Goal: Task Accomplishment & Management: Use online tool/utility

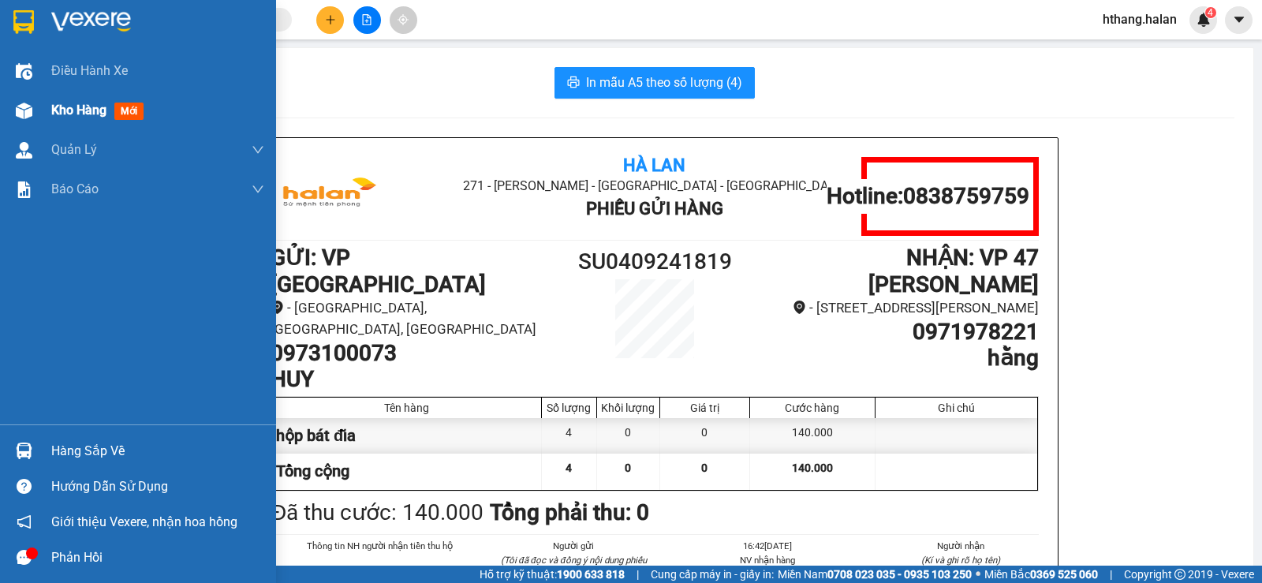
click at [91, 106] on span "Kho hàng" at bounding box center [78, 110] width 55 height 15
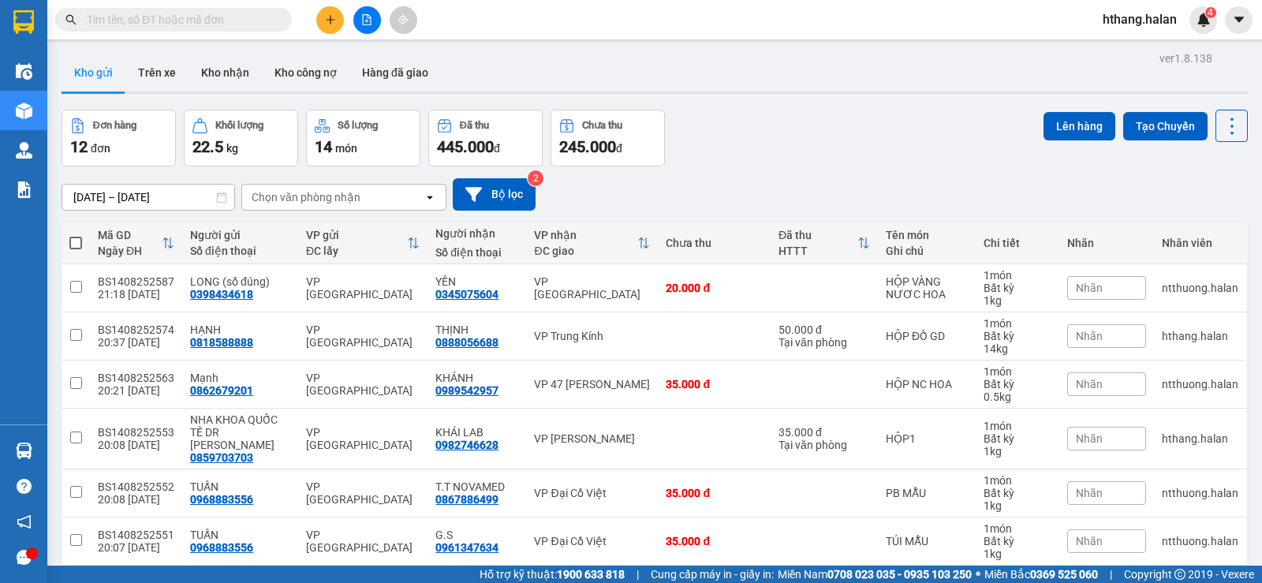
click at [293, 200] on div "Chọn văn phòng nhận" at bounding box center [306, 197] width 109 height 16
type input "HD"
click at [279, 222] on div "VP [GEOGRAPHIC_DATA]" at bounding box center [343, 230] width 205 height 28
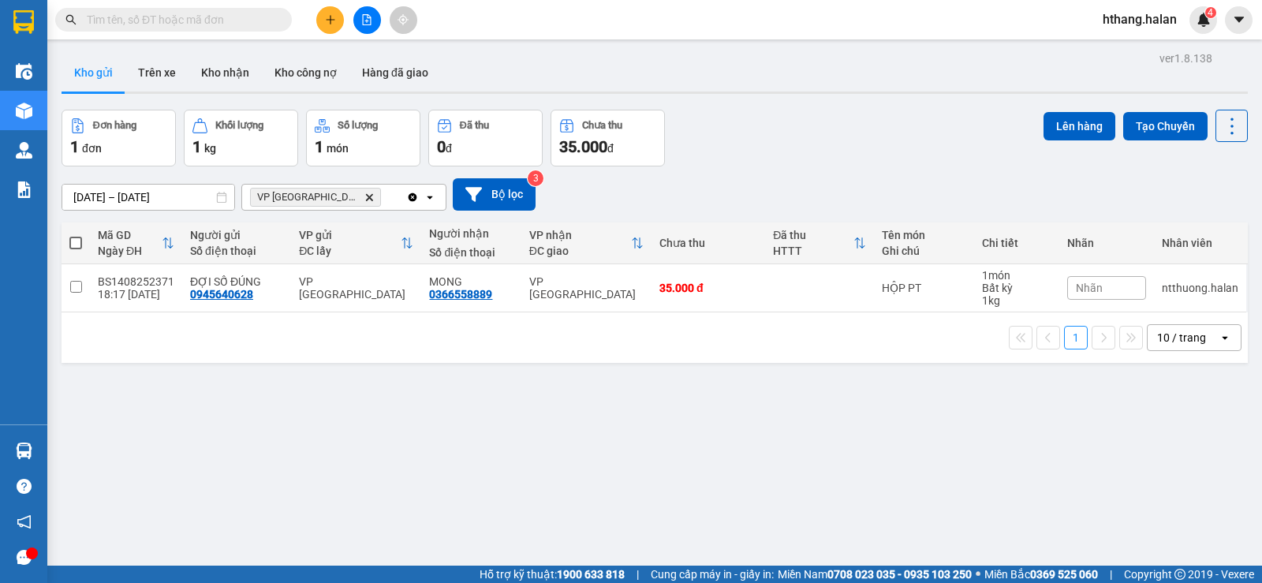
click at [82, 244] on th at bounding box center [76, 243] width 28 height 42
click at [76, 243] on span at bounding box center [75, 243] width 13 height 13
click at [76, 235] on input "checkbox" at bounding box center [76, 235] width 0 height 0
checkbox input "true"
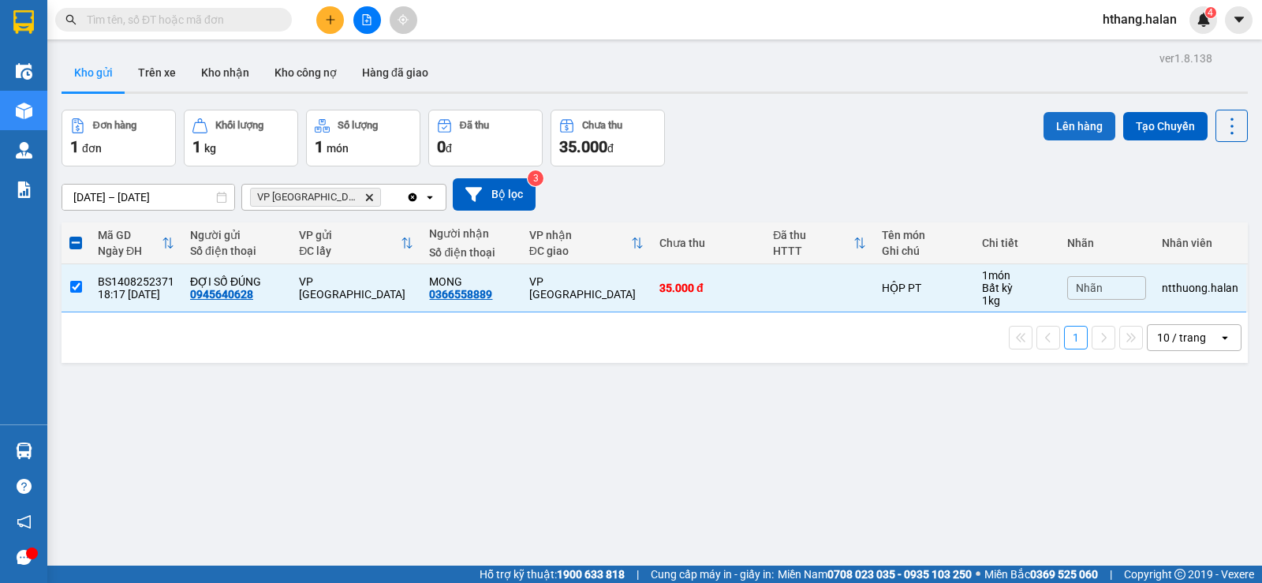
click at [1054, 134] on button "Lên hàng" at bounding box center [1080, 126] width 72 height 28
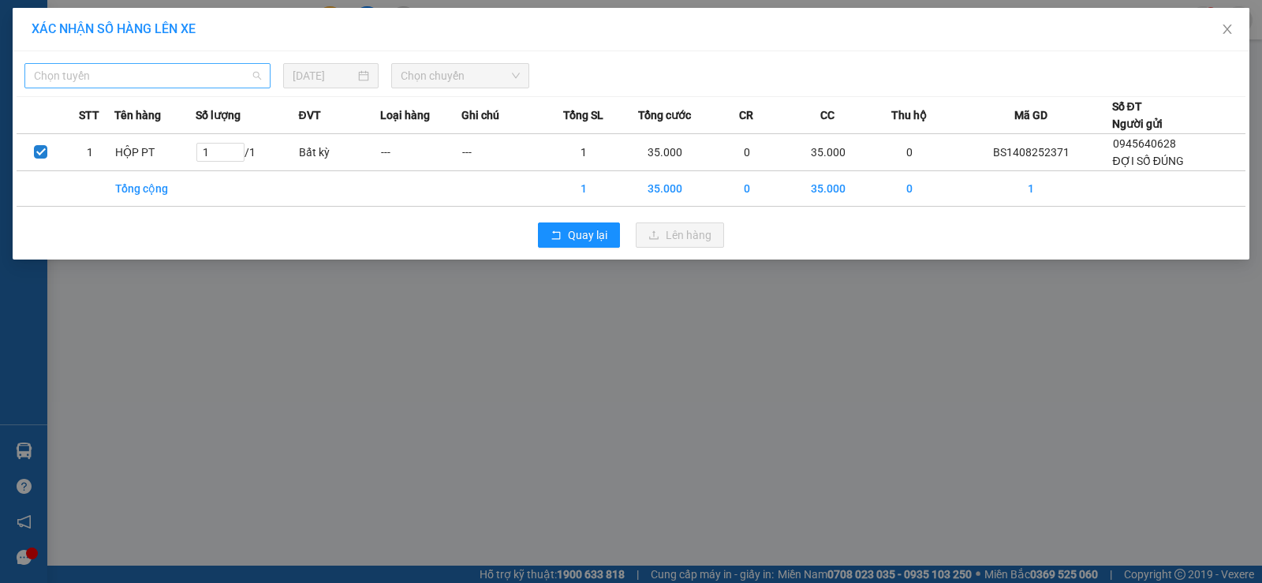
click at [127, 73] on span "Chọn tuyến" at bounding box center [147, 76] width 227 height 24
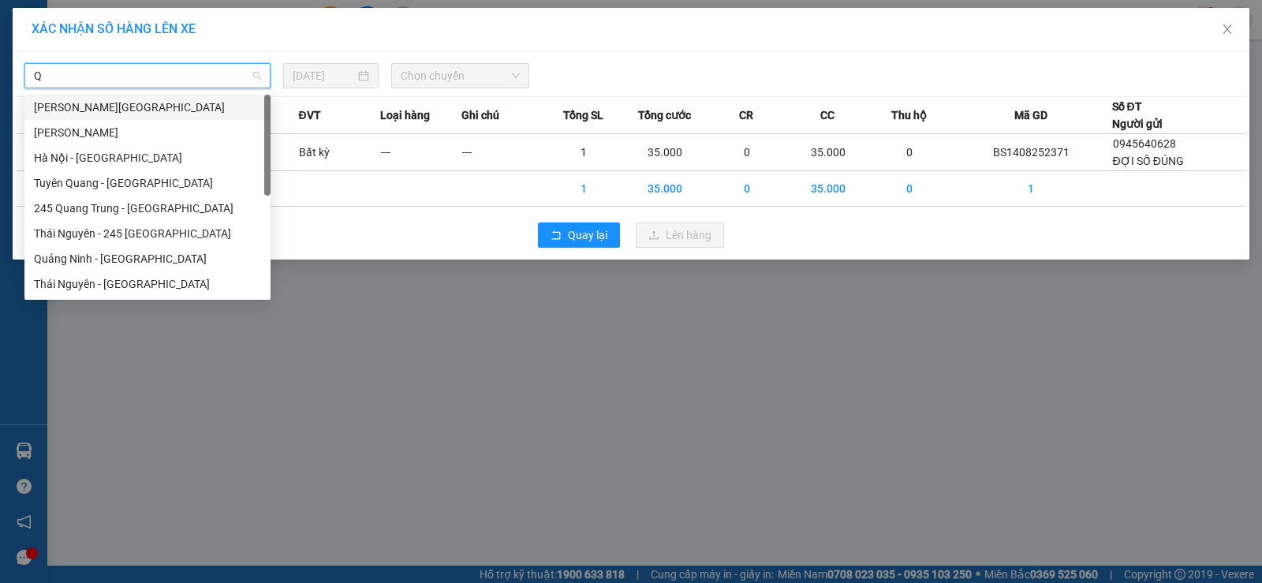
type input "QT"
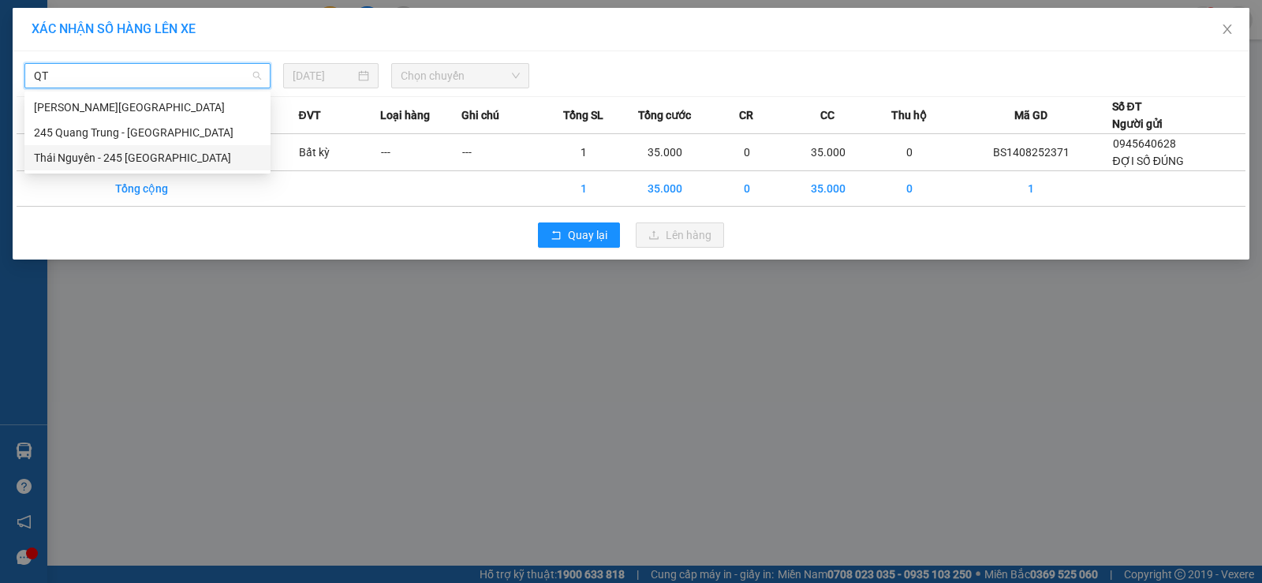
click at [106, 159] on div "Thái Nguyên - 245 [GEOGRAPHIC_DATA]" at bounding box center [147, 157] width 227 height 17
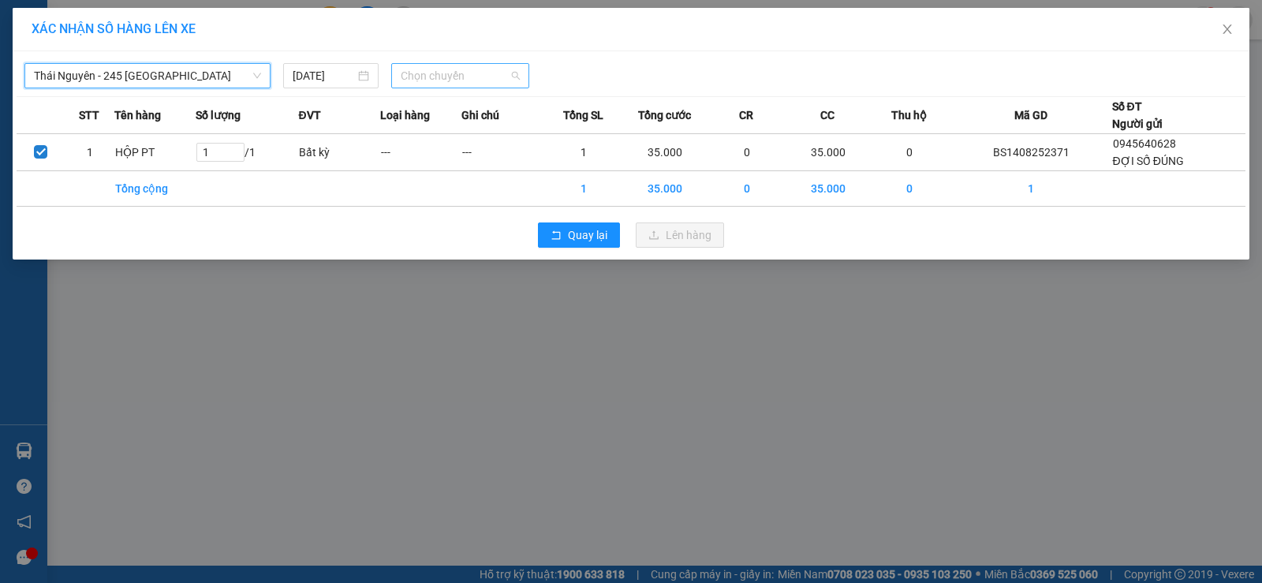
click at [432, 77] on span "Chọn chuyến" at bounding box center [460, 76] width 119 height 24
type input "500"
click at [463, 101] on div "05:00 - 29B-171.09" at bounding box center [462, 107] width 123 height 17
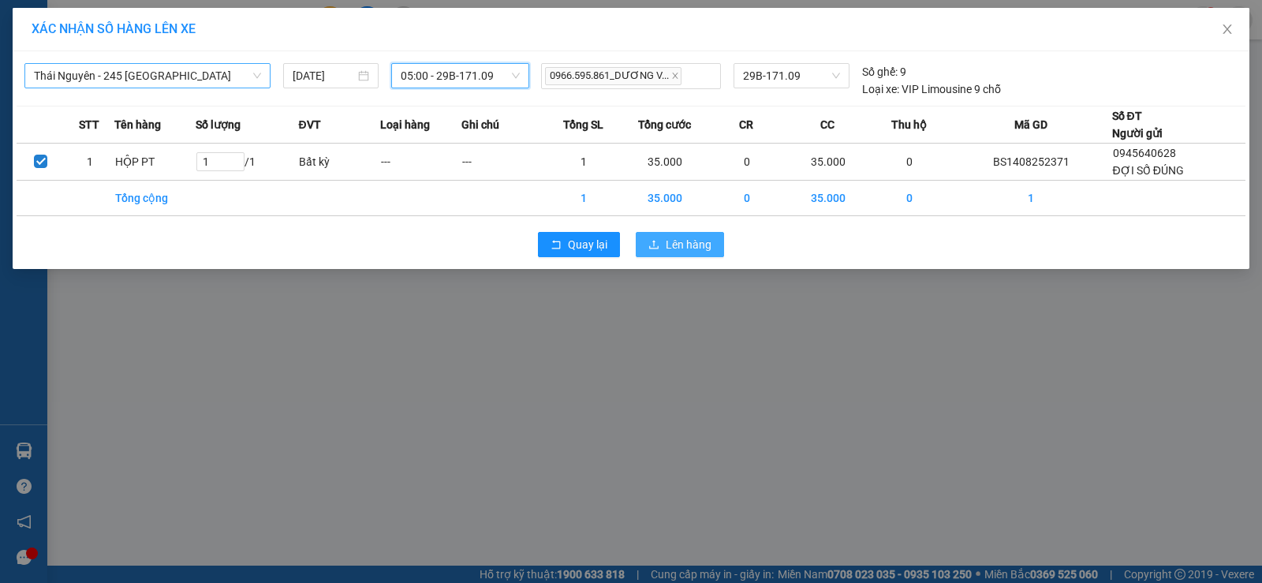
click at [701, 248] on span "Lên hàng" at bounding box center [689, 244] width 46 height 17
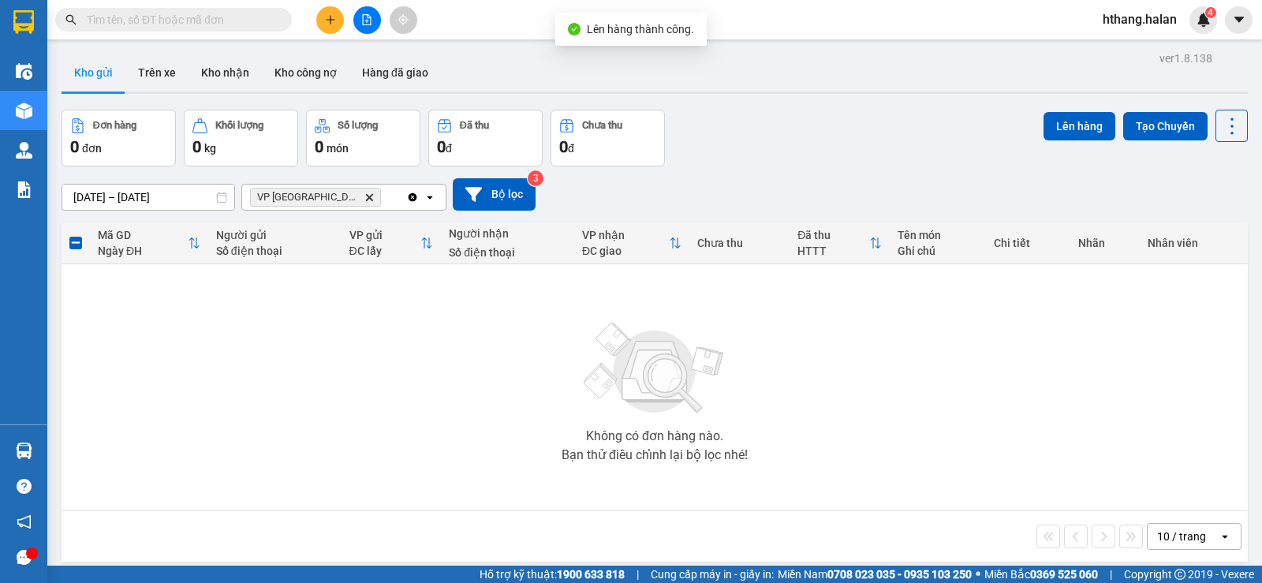
click at [413, 197] on icon "Clear all" at bounding box center [413, 196] width 9 height 9
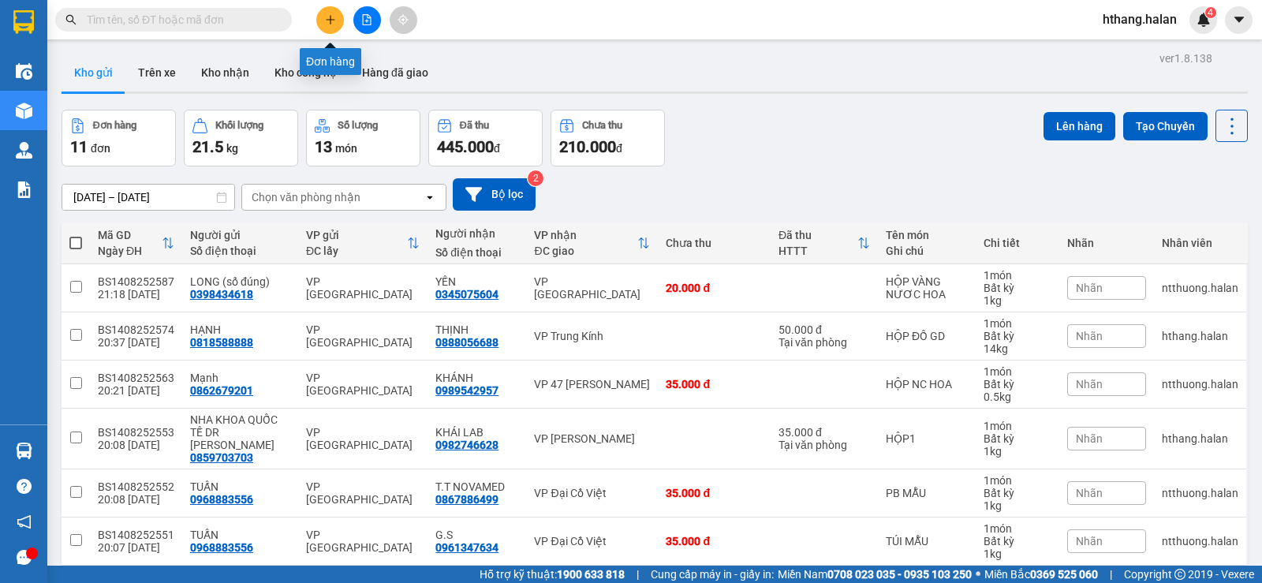
click at [327, 22] on icon "plus" at bounding box center [330, 19] width 11 height 11
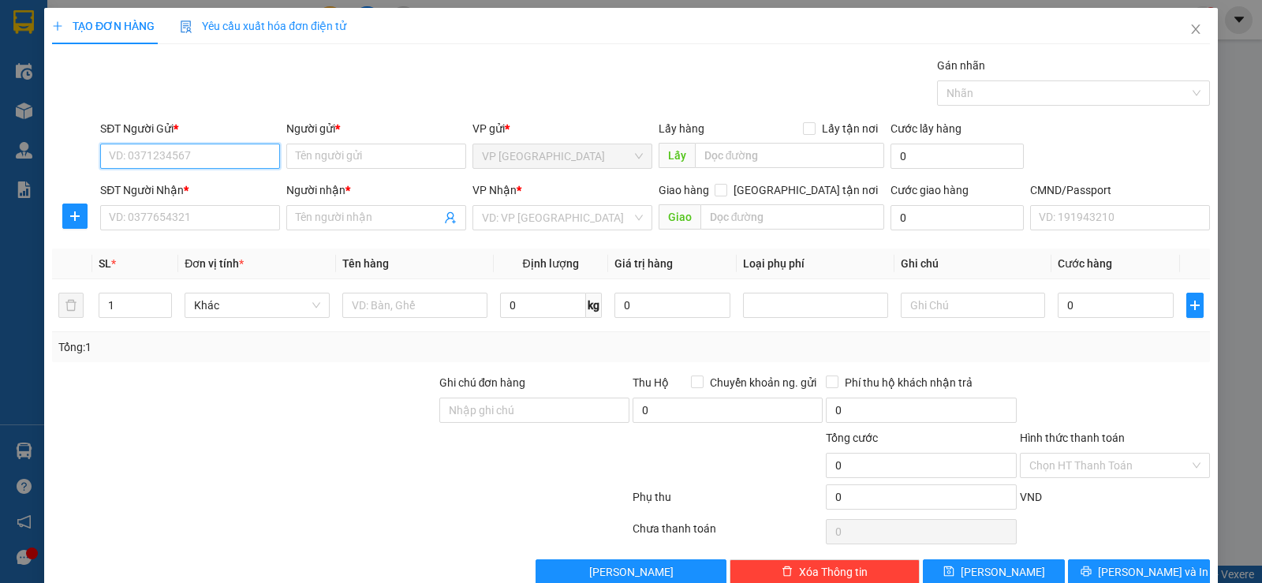
click at [170, 156] on input "SĐT Người Gửi *" at bounding box center [190, 156] width 180 height 25
type input "0989037286"
click at [231, 181] on div "0989037286 - TUẤN" at bounding box center [188, 187] width 159 height 17
type input "TUẤN"
type input "0989037286"
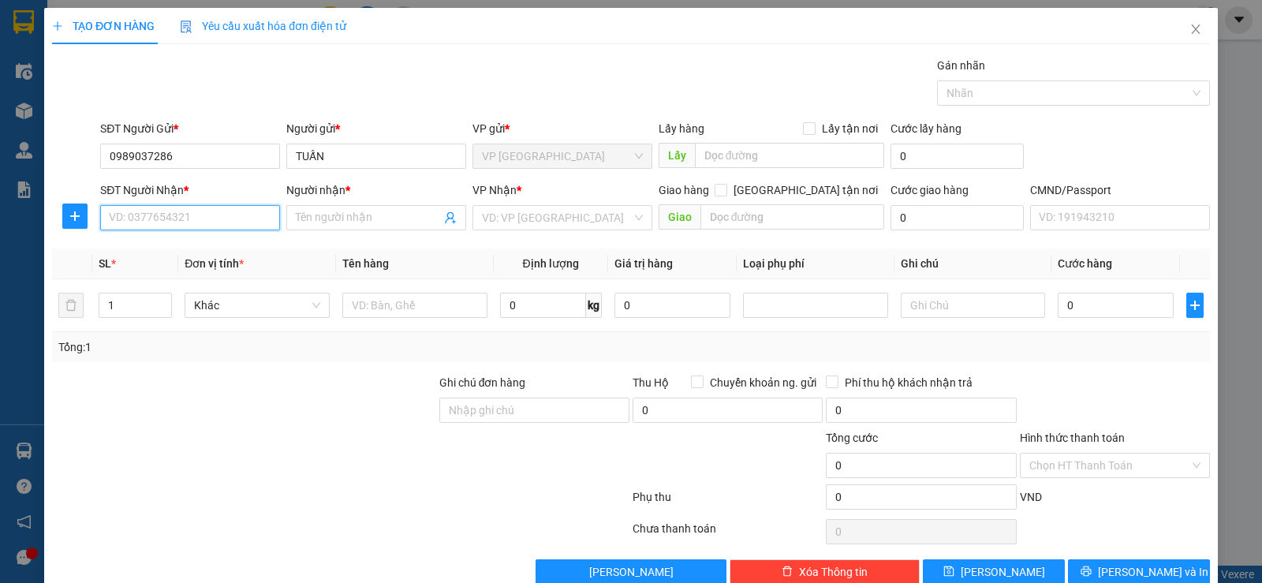
click at [206, 217] on input "SĐT Người Nhận *" at bounding box center [190, 217] width 180 height 25
type input "0836559111"
click at [194, 250] on div "0836559111 - [PERSON_NAME]" at bounding box center [188, 249] width 159 height 17
type input "HƯƠNG"
type input "0836559111"
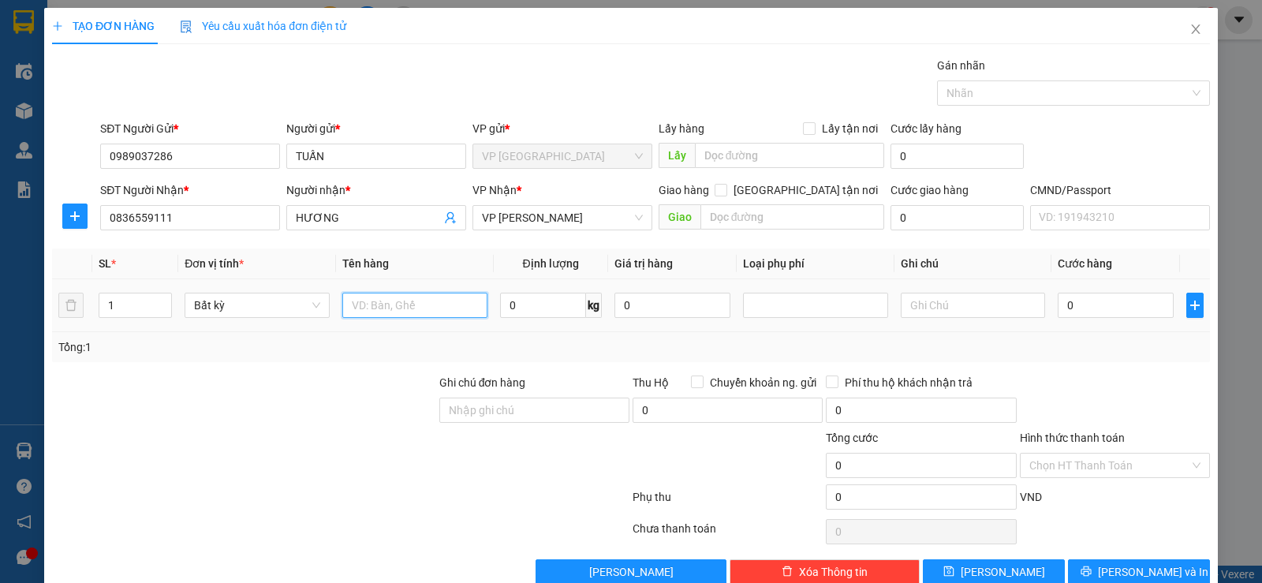
click at [369, 311] on input "text" at bounding box center [414, 305] width 145 height 25
type input "HOOJP CHEF"
type input "11"
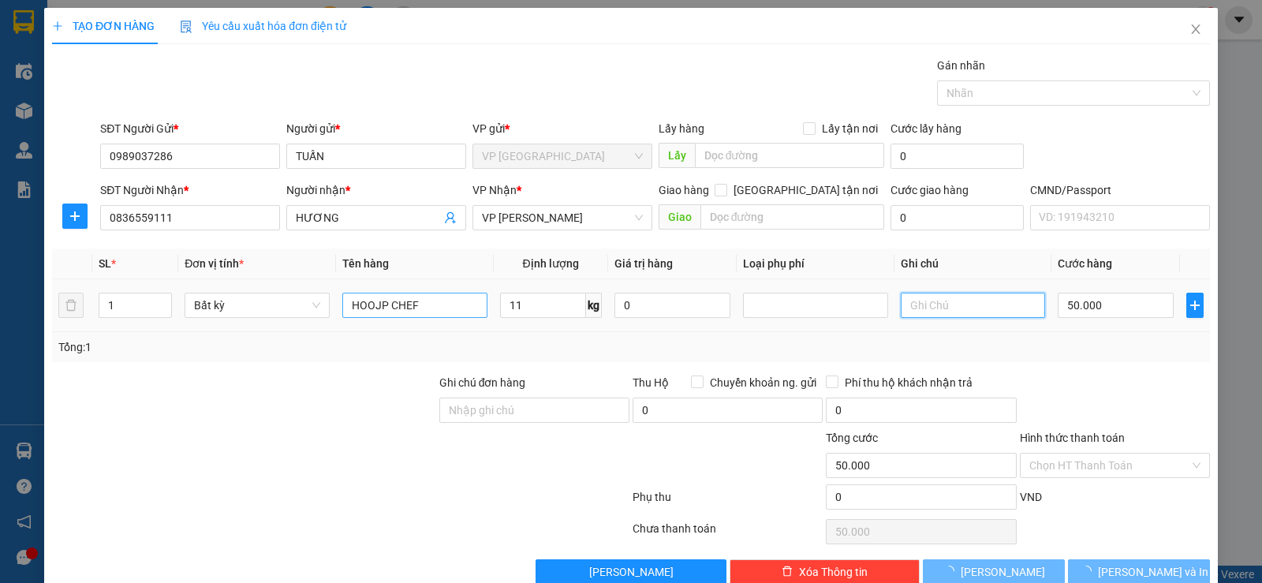
type input "50.000"
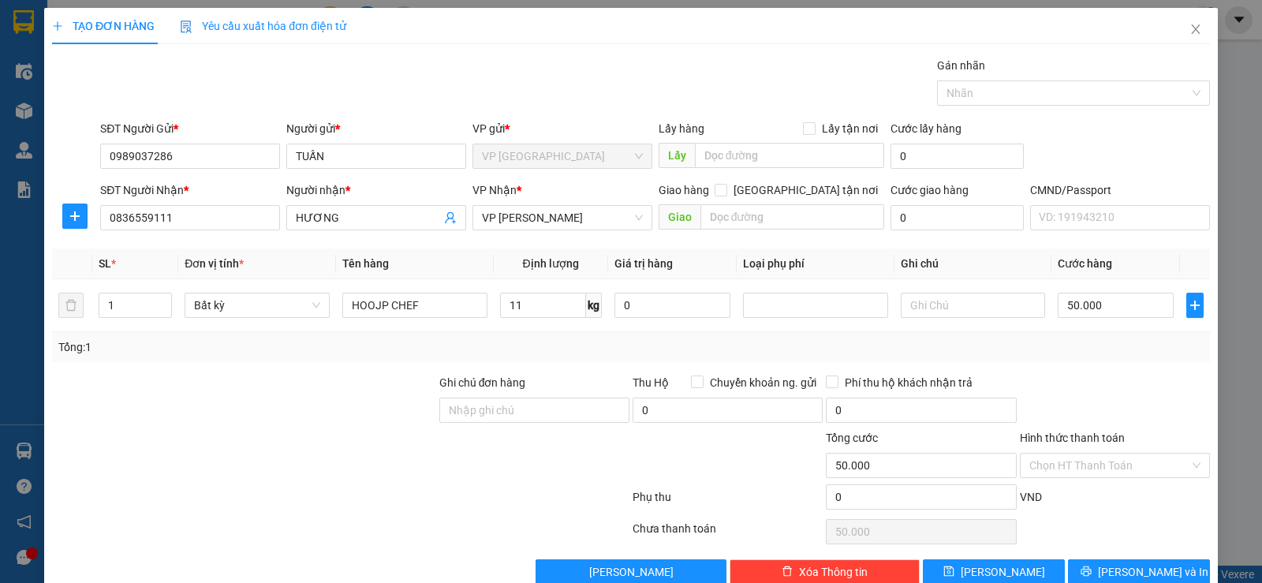
click at [1070, 432] on label "Hình thức thanh toán" at bounding box center [1072, 438] width 105 height 13
click at [1070, 454] on input "Hình thức thanh toán" at bounding box center [1109, 466] width 160 height 24
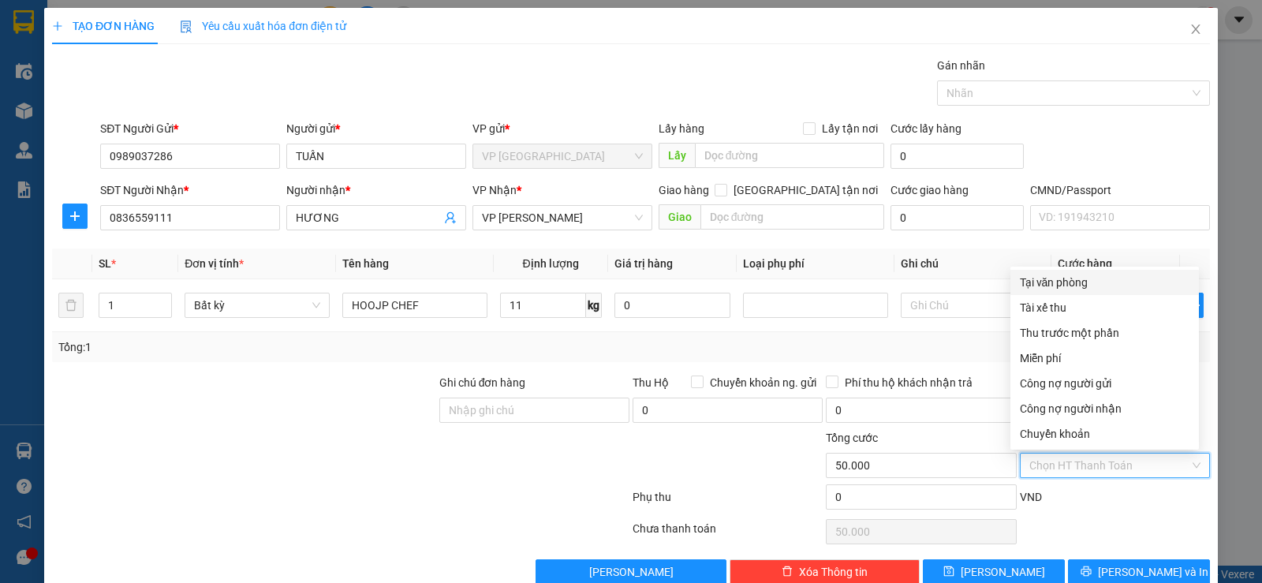
click at [1073, 286] on div "Tại văn phòng" at bounding box center [1105, 282] width 170 height 17
type input "0"
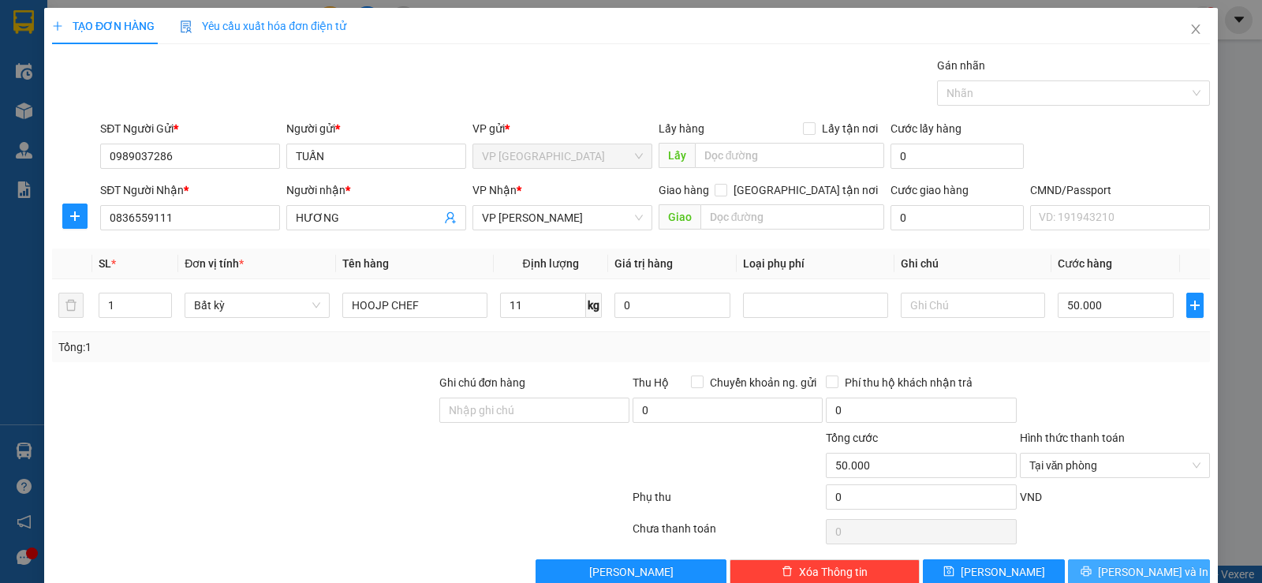
click at [1123, 566] on span "[PERSON_NAME] và In" at bounding box center [1153, 571] width 110 height 17
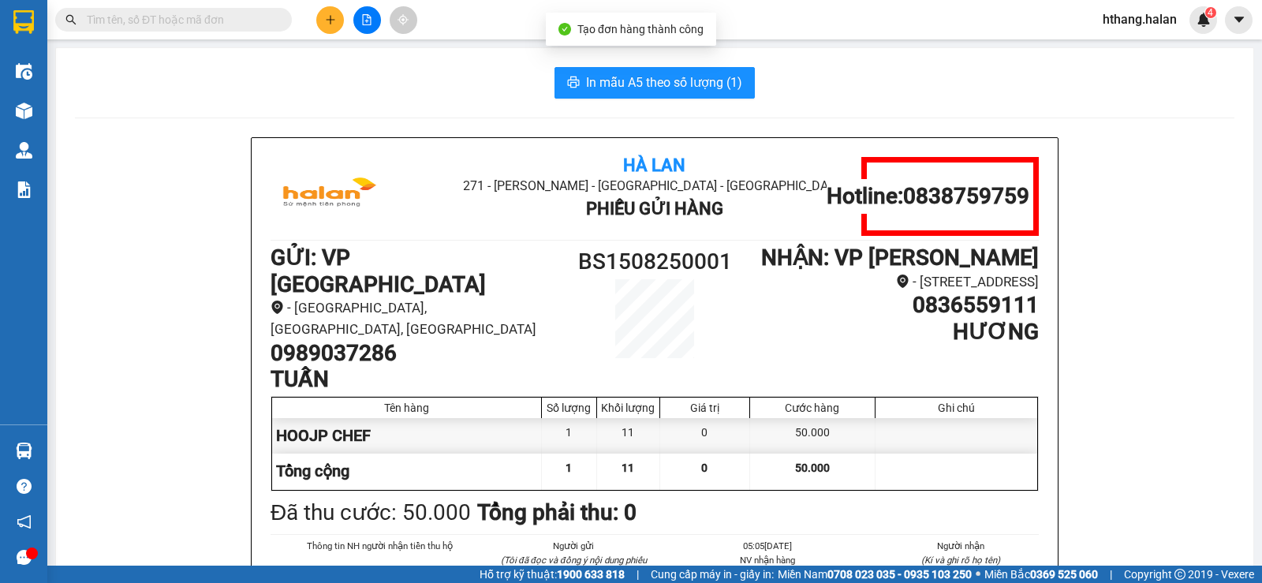
click at [701, 80] on span "In mẫu A5 theo số lượng (1)" at bounding box center [664, 83] width 156 height 20
